Goal: Browse casually

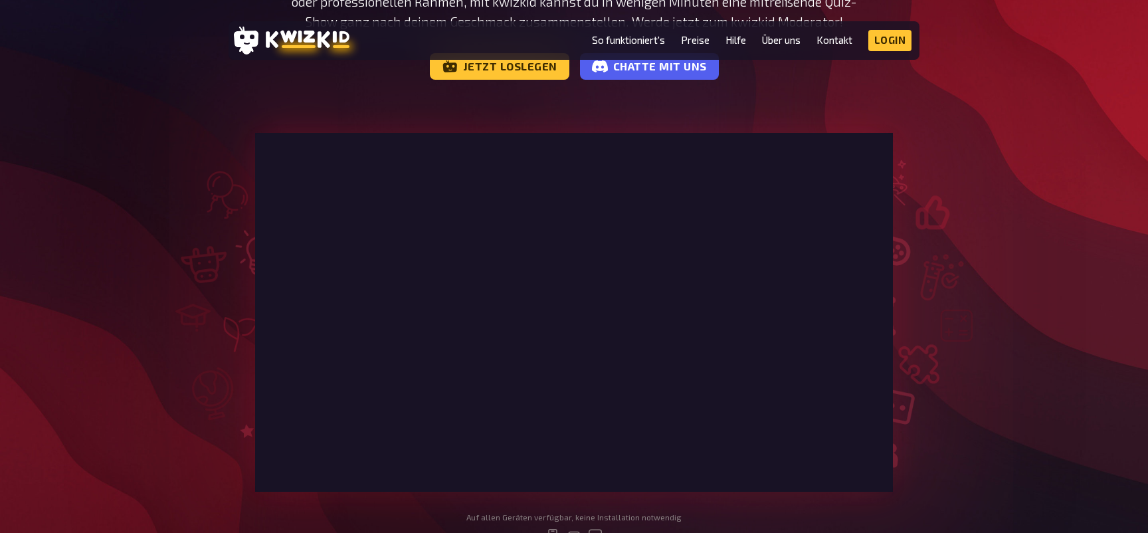
scroll to position [229, 0]
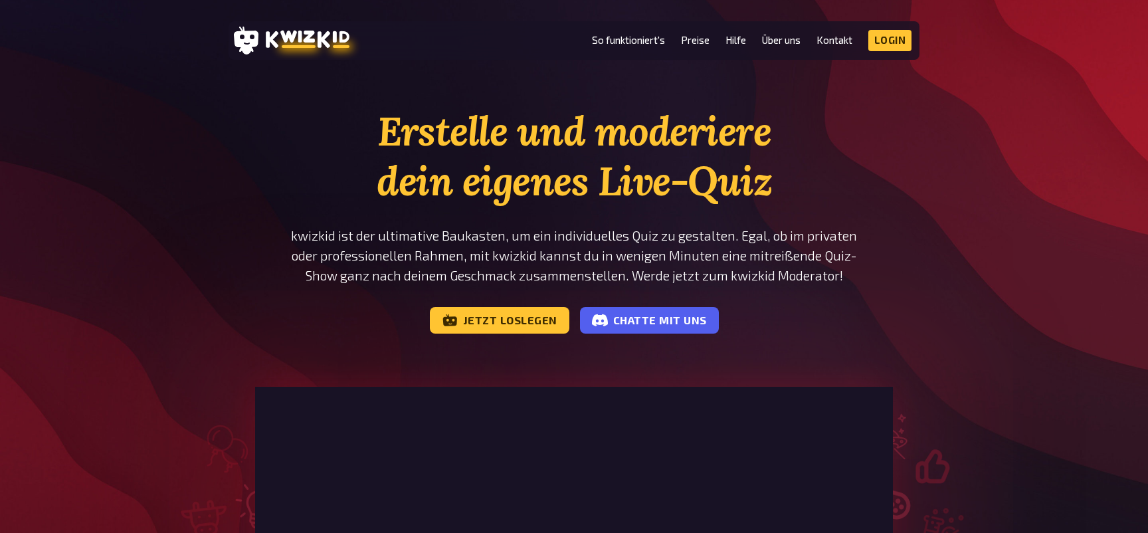
scroll to position [229, 0]
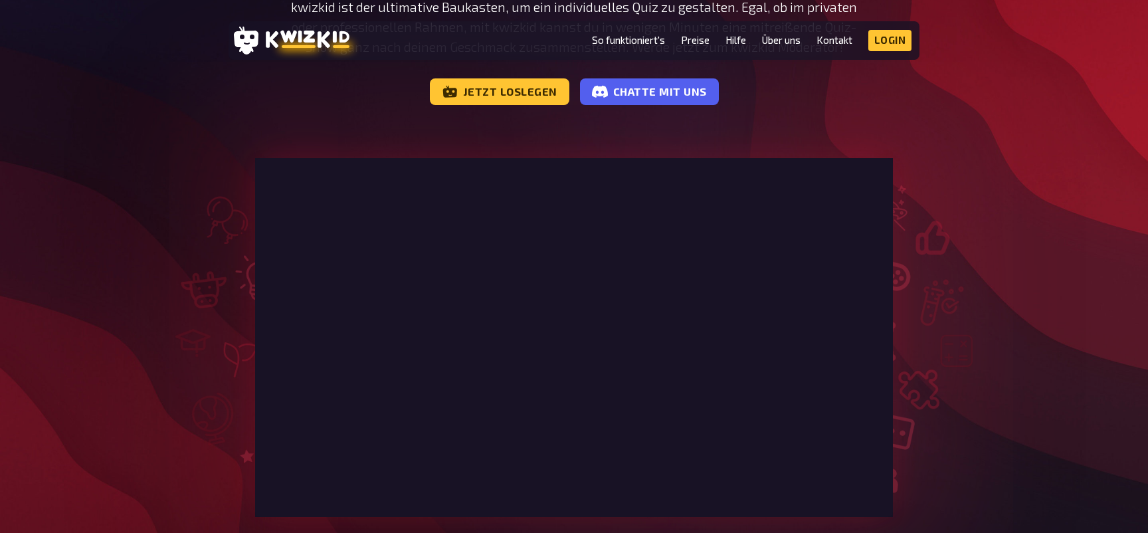
click at [931, 459] on div at bounding box center [573, 337] width 797 height 359
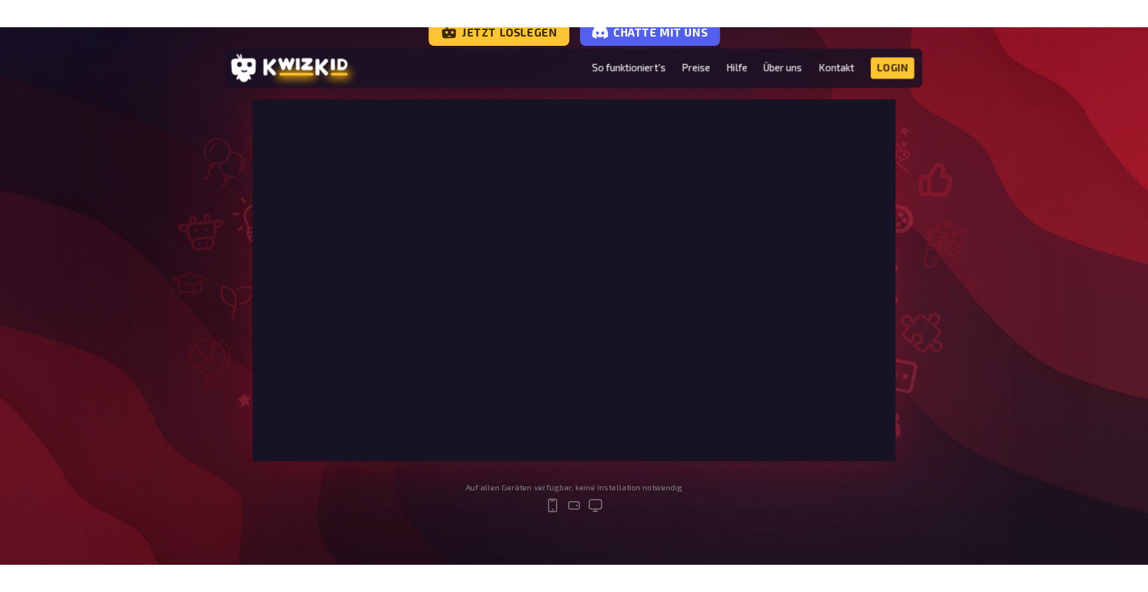
scroll to position [290, 0]
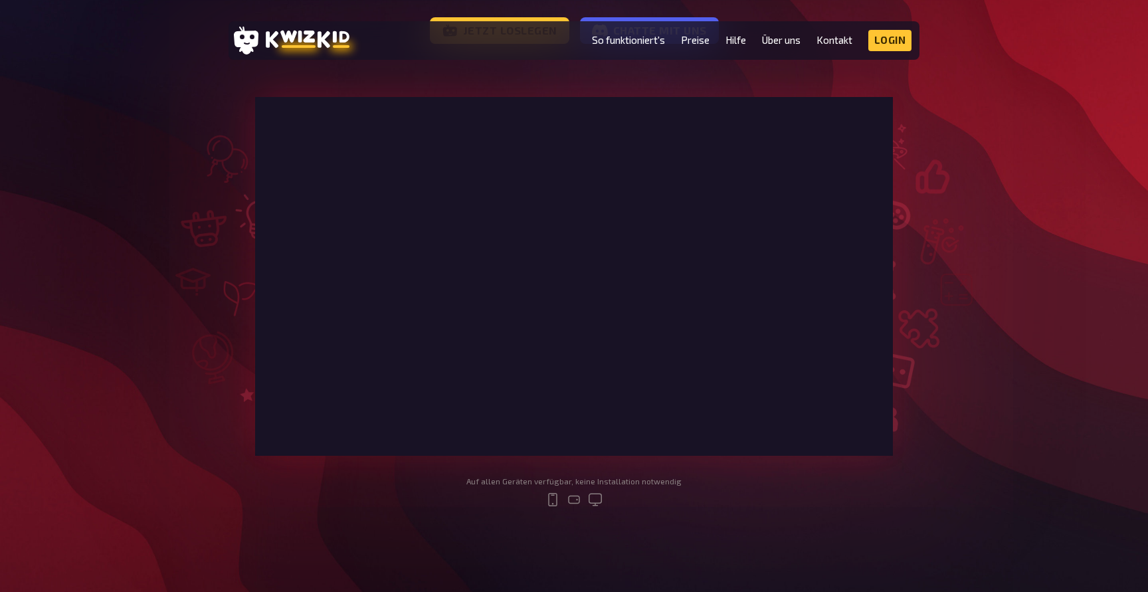
click at [1006, 423] on div "Erstelle und moderiere dein eigenes Live-Quiz kwizkid ist der ultimative Baukas…" at bounding box center [574, 173] width 1148 height 712
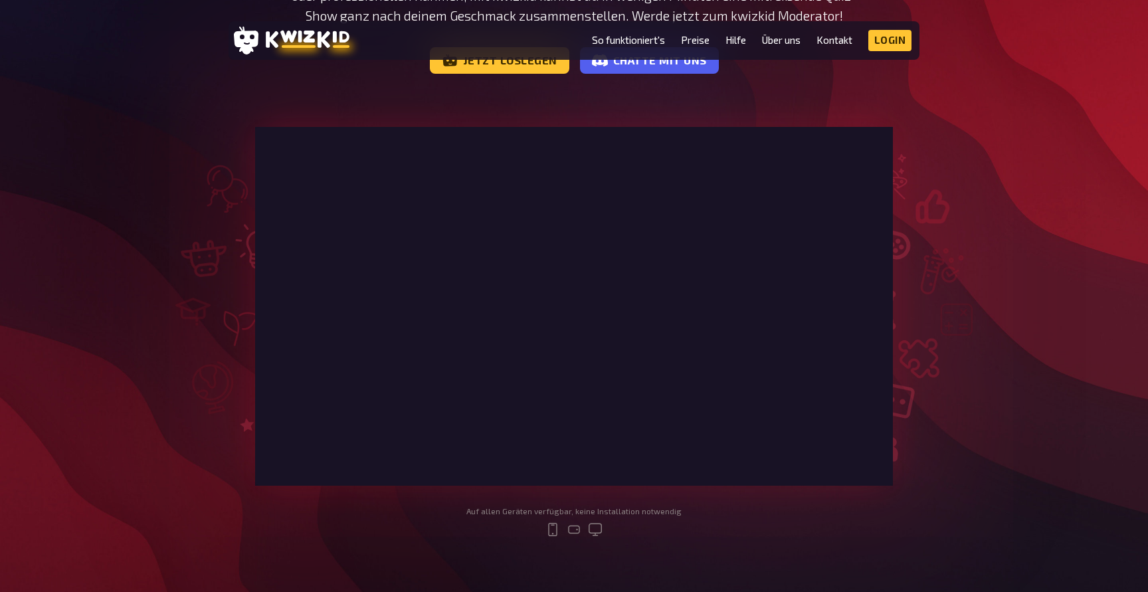
scroll to position [405, 0]
